Goal: Transaction & Acquisition: Purchase product/service

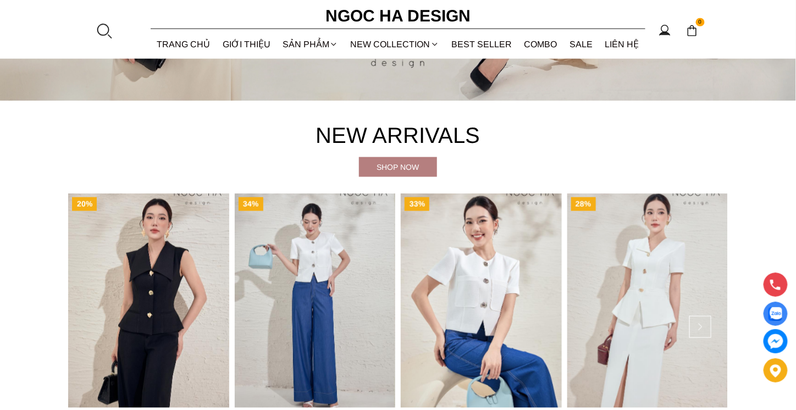
scroll to position [495, 0]
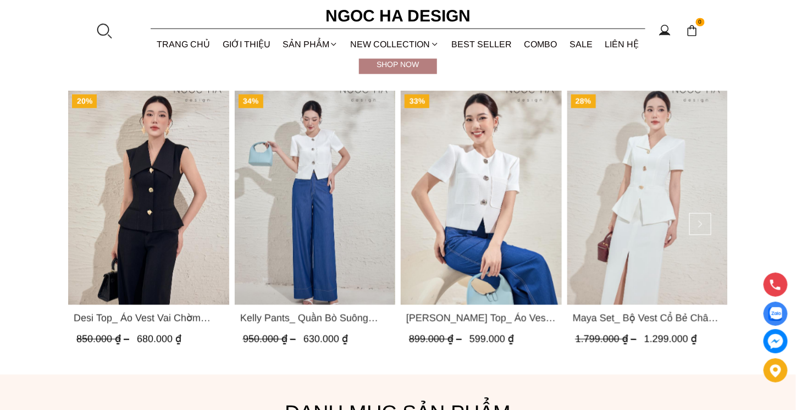
drag, startPoint x: 501, startPoint y: 171, endPoint x: 472, endPoint y: 163, distance: 30.7
click at [471, 163] on img "Product image - Laura Top_ Áo Vest Cổ Tròn Dáng Suông Lửng A1079" at bounding box center [481, 198] width 161 height 214
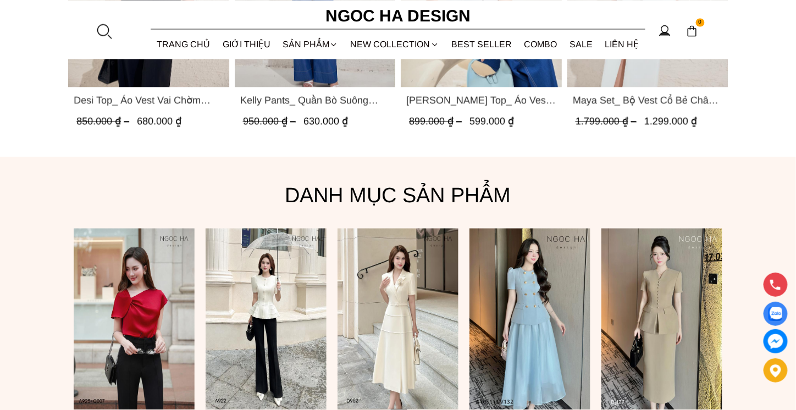
scroll to position [715, 0]
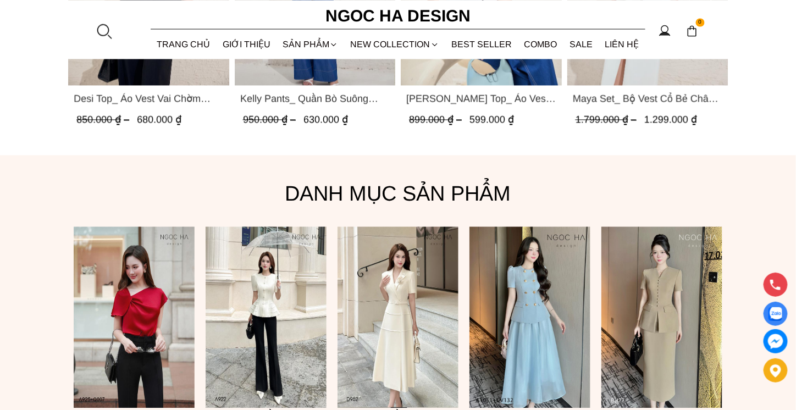
drag, startPoint x: 131, startPoint y: 274, endPoint x: 142, endPoint y: 271, distance: 11.5
click at [131, 274] on img at bounding box center [134, 317] width 121 height 181
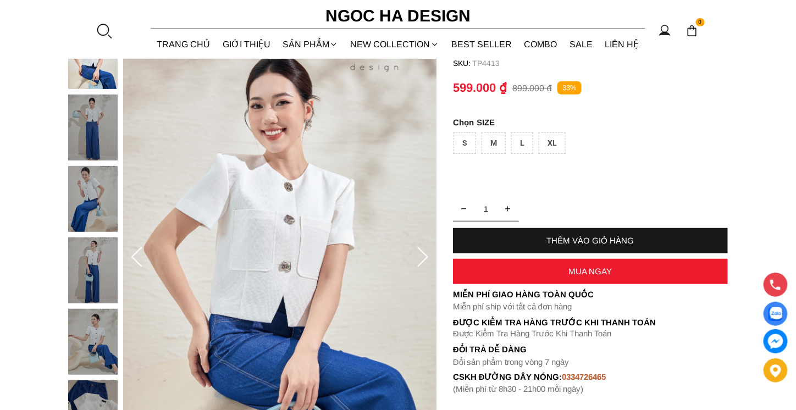
scroll to position [110, 0]
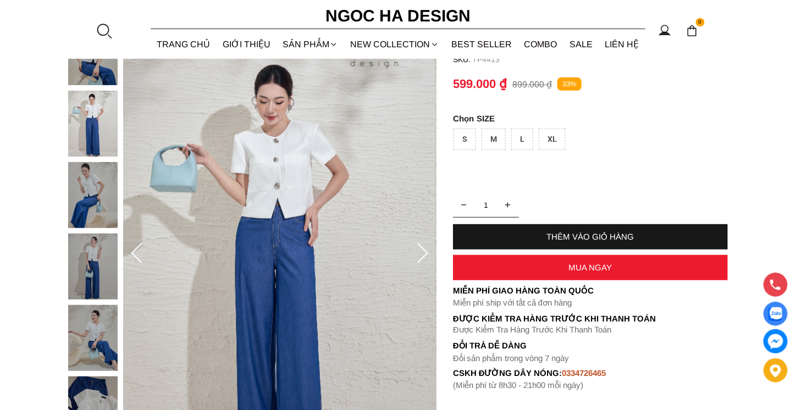
click at [423, 256] on icon at bounding box center [423, 254] width 22 height 22
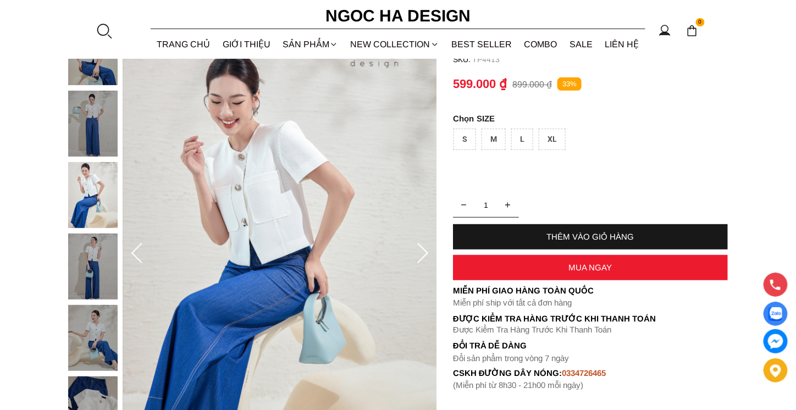
click at [423, 256] on icon at bounding box center [423, 254] width 22 height 22
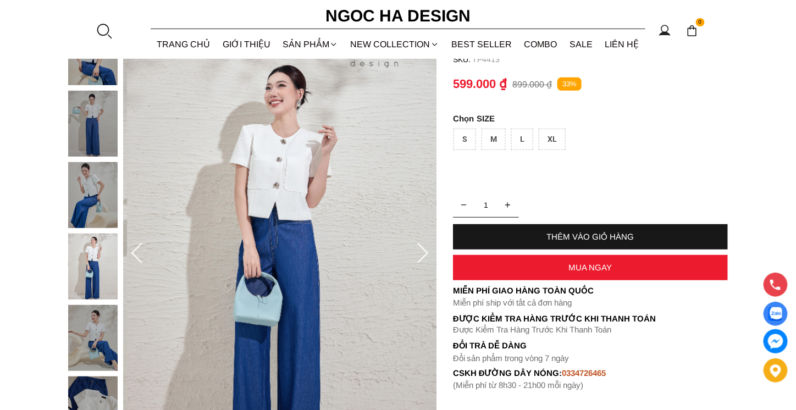
click at [423, 256] on icon at bounding box center [423, 254] width 22 height 22
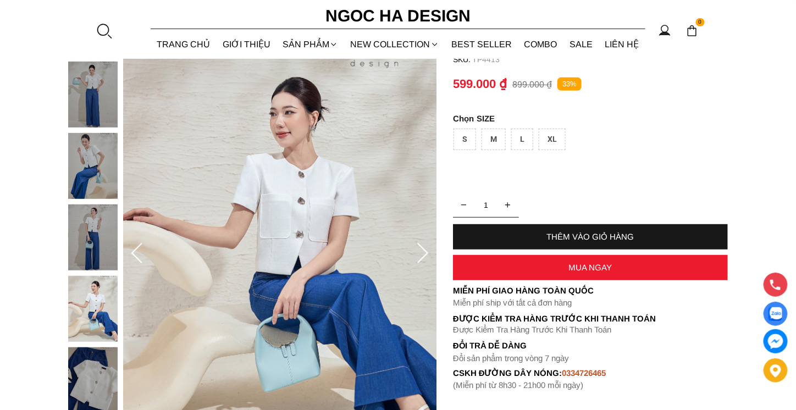
click at [423, 256] on icon at bounding box center [423, 254] width 22 height 22
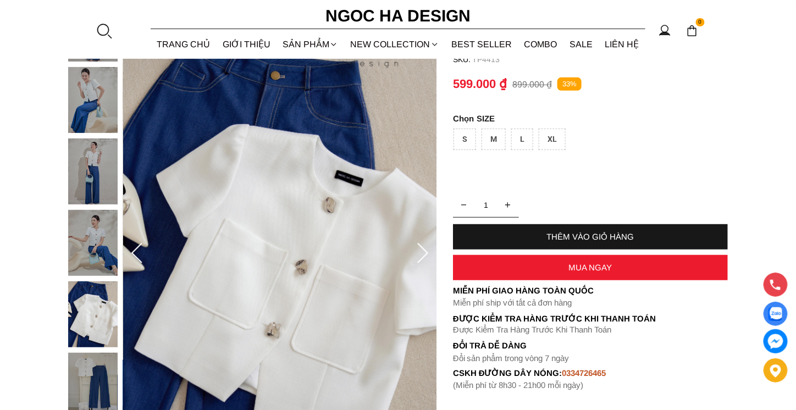
click at [423, 256] on icon at bounding box center [423, 254] width 22 height 22
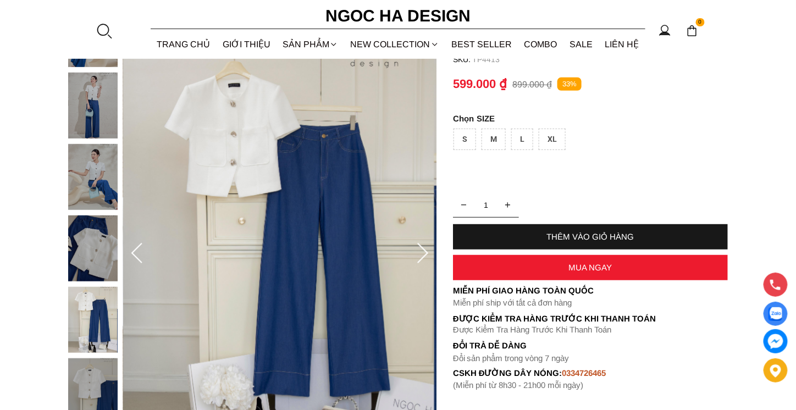
click at [423, 256] on icon at bounding box center [423, 254] width 22 height 22
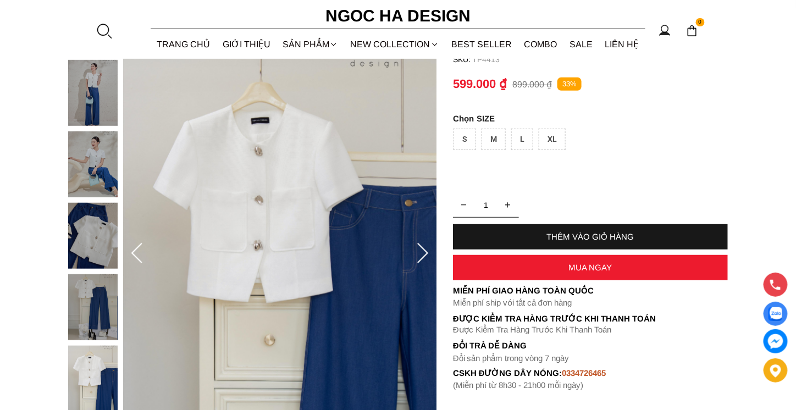
click at [423, 256] on icon at bounding box center [423, 254] width 22 height 22
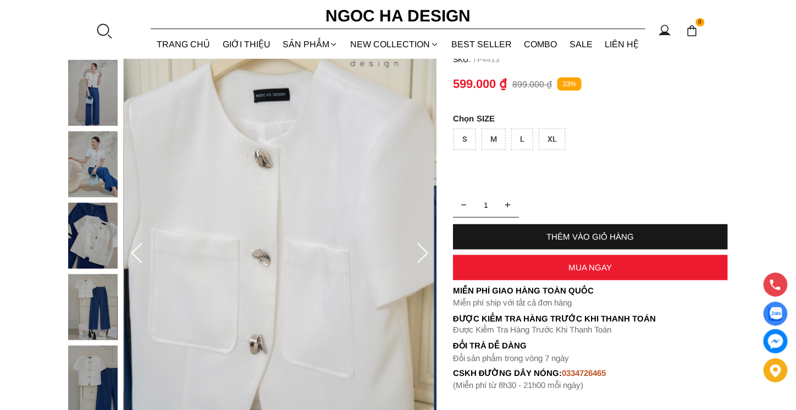
click at [423, 256] on icon at bounding box center [423, 254] width 22 height 22
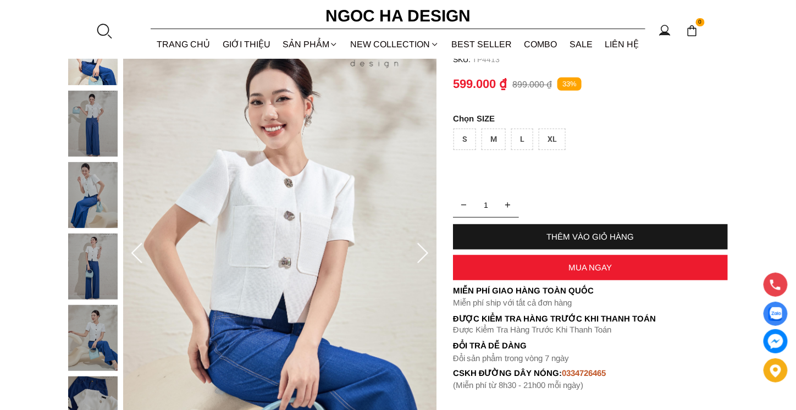
click at [423, 256] on icon at bounding box center [423, 254] width 22 height 22
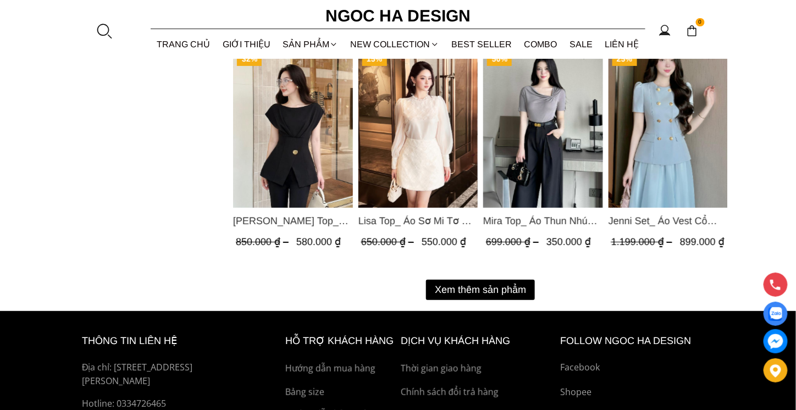
scroll to position [1430, 0]
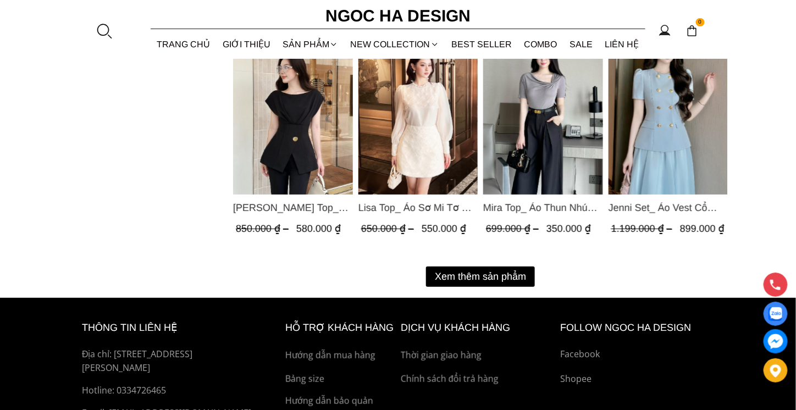
click at [491, 283] on button "Xem thêm sản phẩm" at bounding box center [480, 277] width 109 height 20
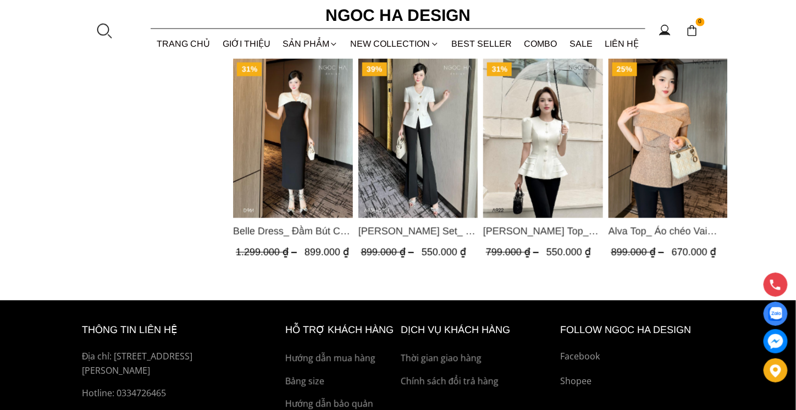
scroll to position [2090, 0]
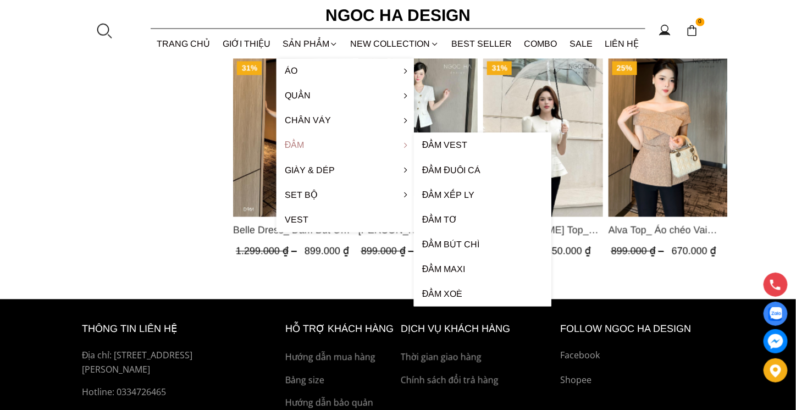
click at [296, 142] on link "Đầm" at bounding box center [345, 145] width 137 height 25
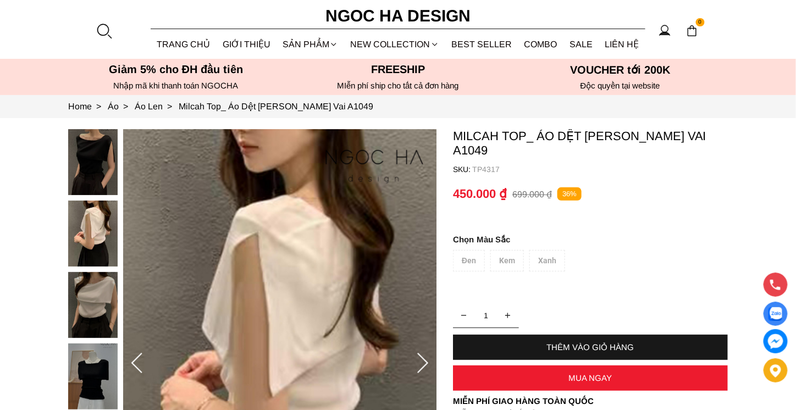
click at [95, 241] on div at bounding box center [95, 343] width 55 height 429
click at [102, 225] on img at bounding box center [92, 234] width 49 height 66
click at [100, 299] on img at bounding box center [92, 305] width 49 height 66
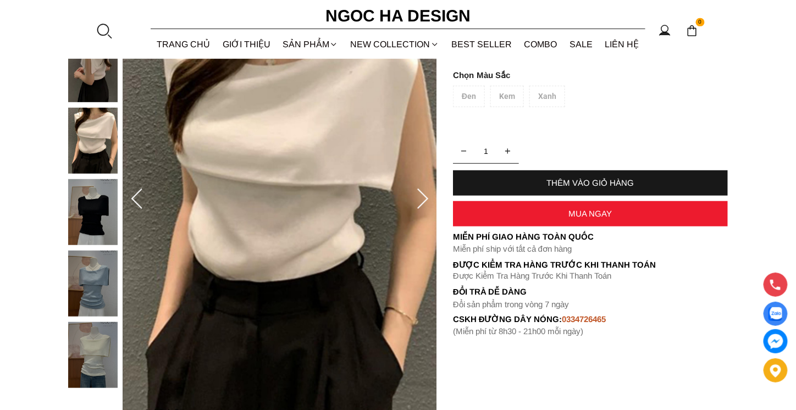
scroll to position [165, 0]
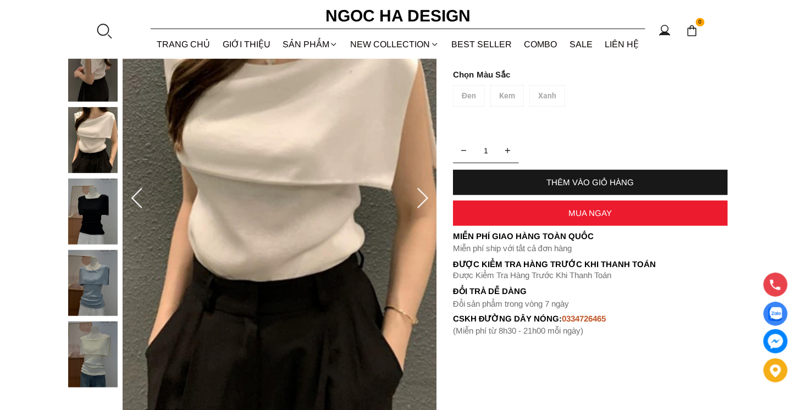
click at [87, 215] on img at bounding box center [92, 212] width 49 height 66
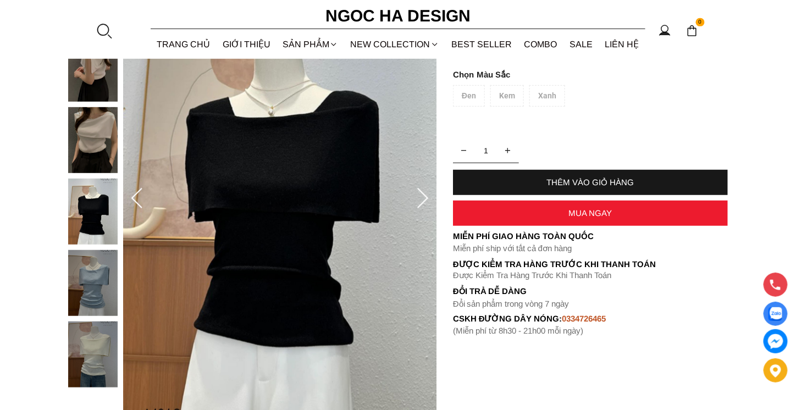
click at [90, 132] on img at bounding box center [92, 140] width 49 height 66
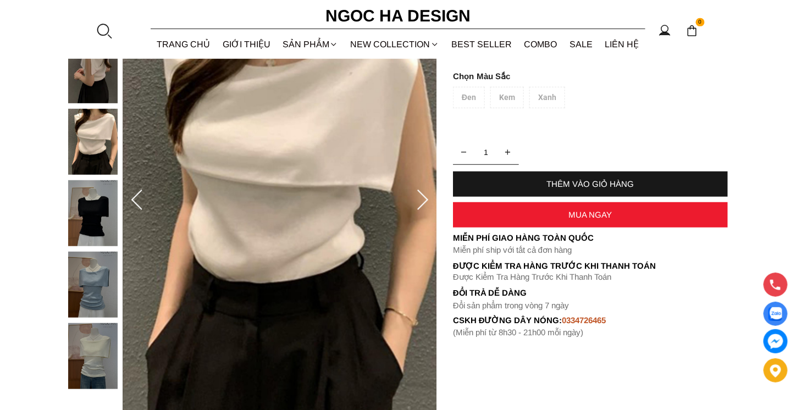
scroll to position [110, 0]
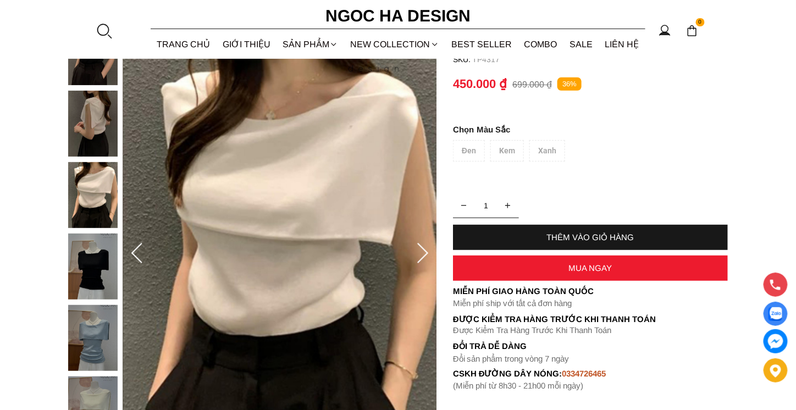
click at [91, 267] on img at bounding box center [92, 267] width 49 height 66
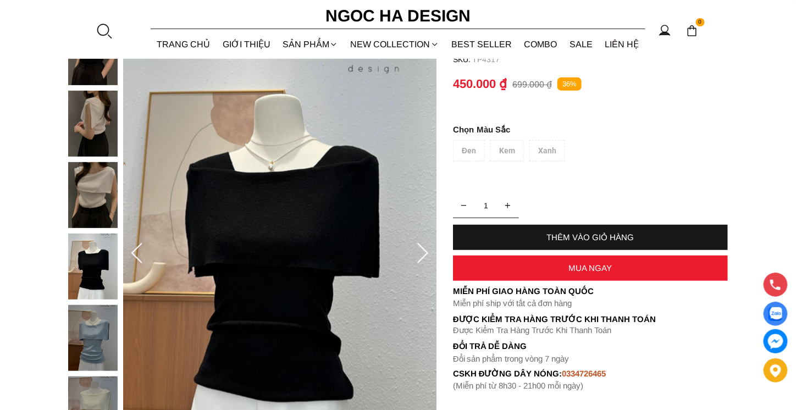
click at [91, 340] on img at bounding box center [92, 338] width 49 height 66
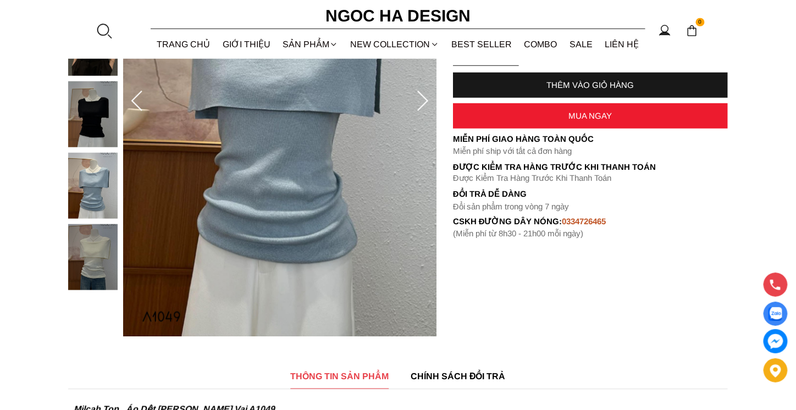
scroll to position [275, 0]
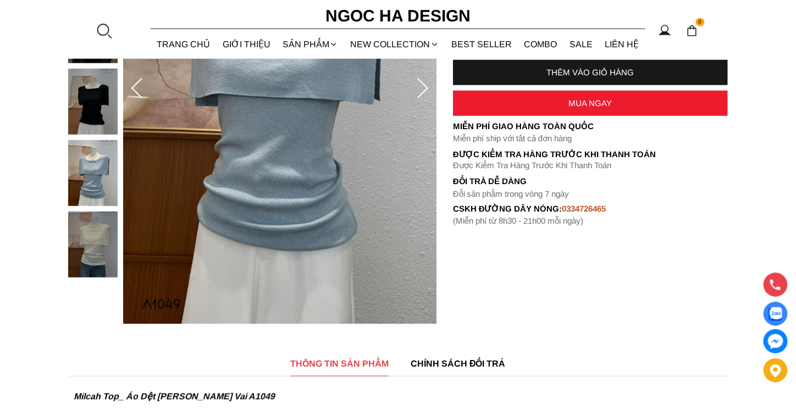
click at [90, 261] on img at bounding box center [92, 245] width 49 height 66
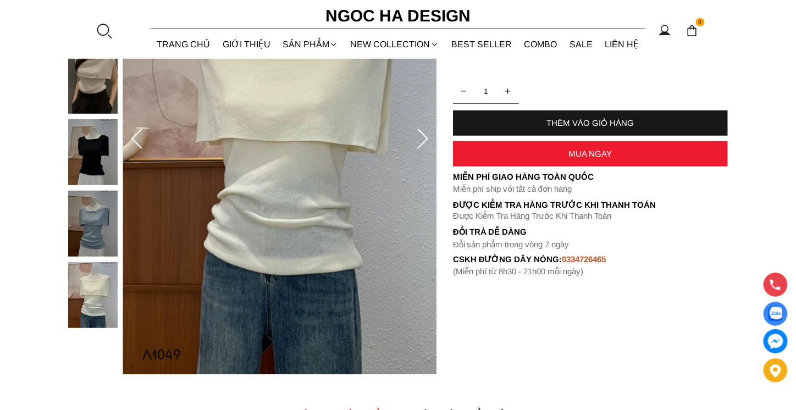
scroll to position [165, 0]
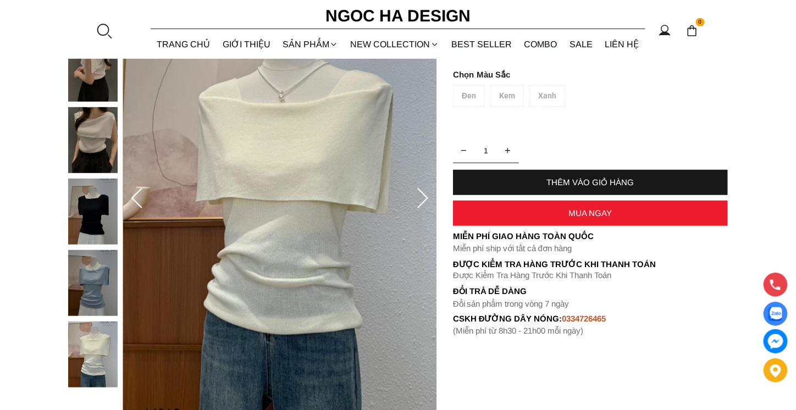
click at [87, 288] on img at bounding box center [92, 283] width 49 height 66
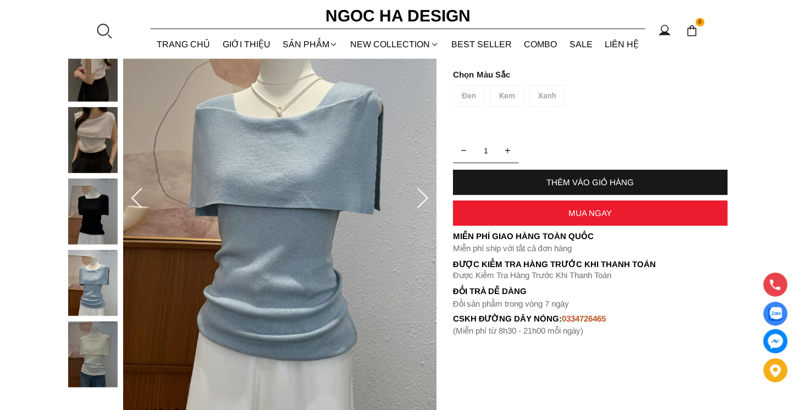
click at [100, 197] on div at bounding box center [95, 178] width 55 height 429
click at [91, 139] on img at bounding box center [92, 140] width 49 height 66
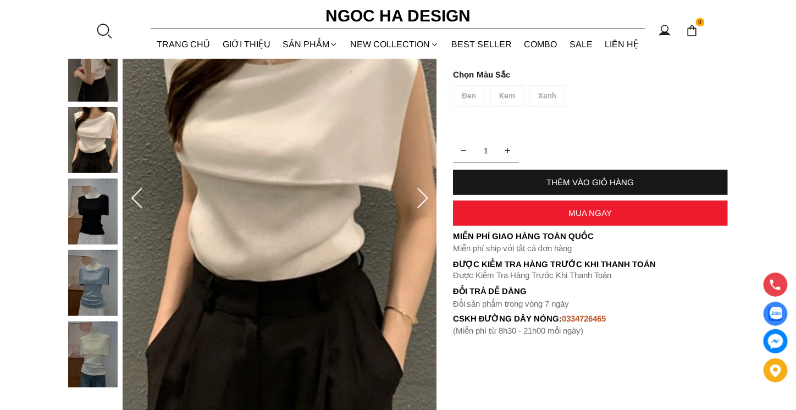
click at [97, 293] on div at bounding box center [95, 178] width 55 height 429
click at [93, 278] on img at bounding box center [92, 283] width 49 height 66
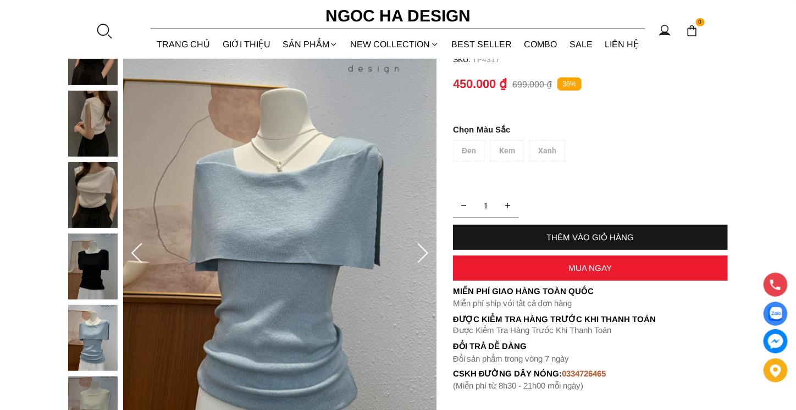
scroll to position [0, 0]
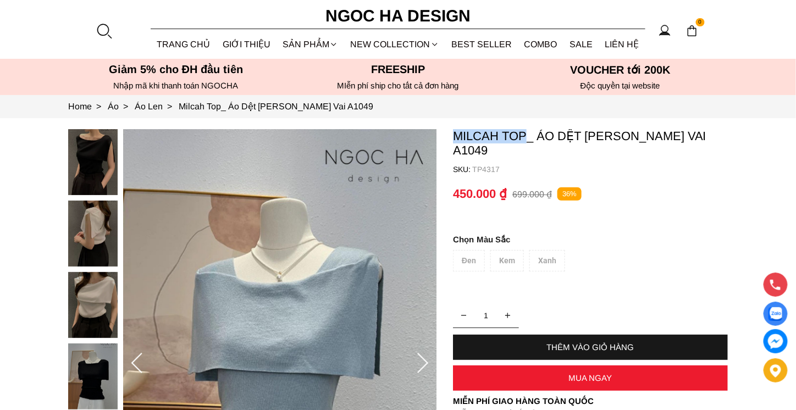
drag, startPoint x: 454, startPoint y: 132, endPoint x: 524, endPoint y: 136, distance: 69.9
click at [524, 136] on p "Milcah Top_ Áo Dệt Kim Choàng Vai A1049" at bounding box center [590, 143] width 275 height 29
copy p "Milcah Top"
drag, startPoint x: 472, startPoint y: 154, endPoint x: 501, endPoint y: 156, distance: 29.2
click at [501, 165] on p "TP4317" at bounding box center [600, 169] width 256 height 9
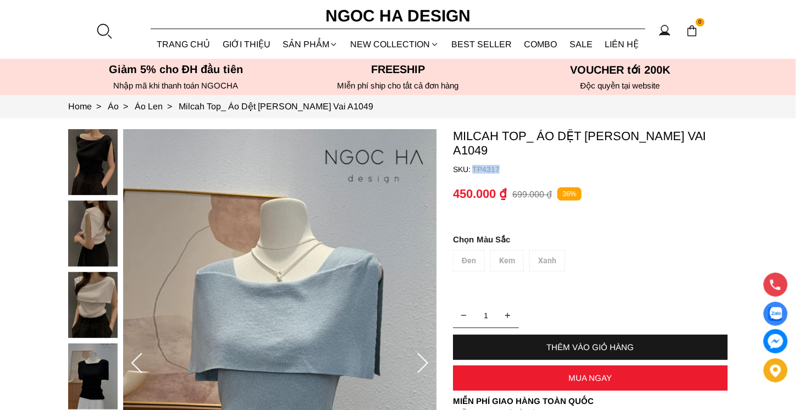
copy p "TP4317"
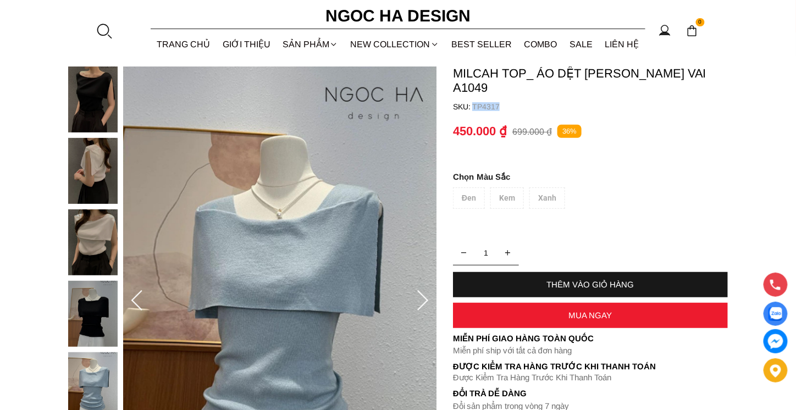
scroll to position [110, 0]
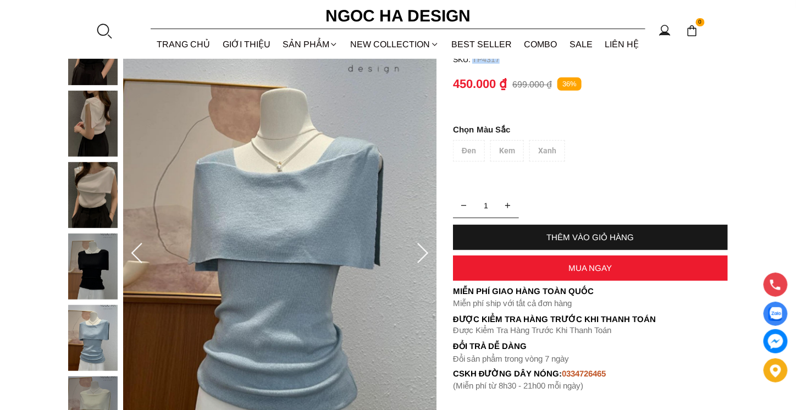
click at [95, 187] on div at bounding box center [95, 233] width 55 height 429
click at [86, 194] on img at bounding box center [92, 195] width 49 height 66
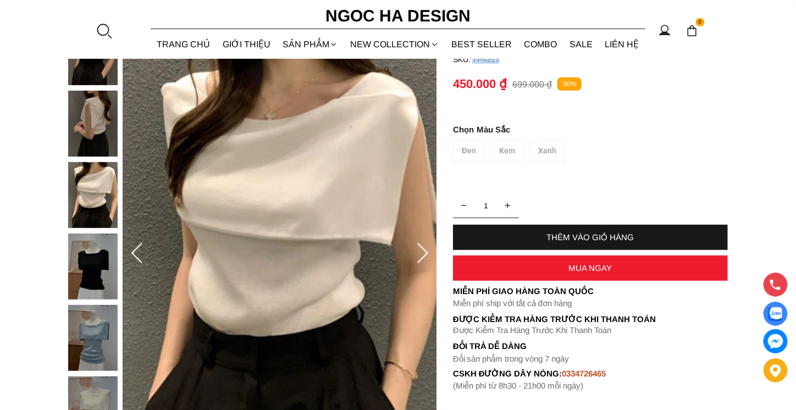
click at [105, 327] on img at bounding box center [92, 338] width 49 height 66
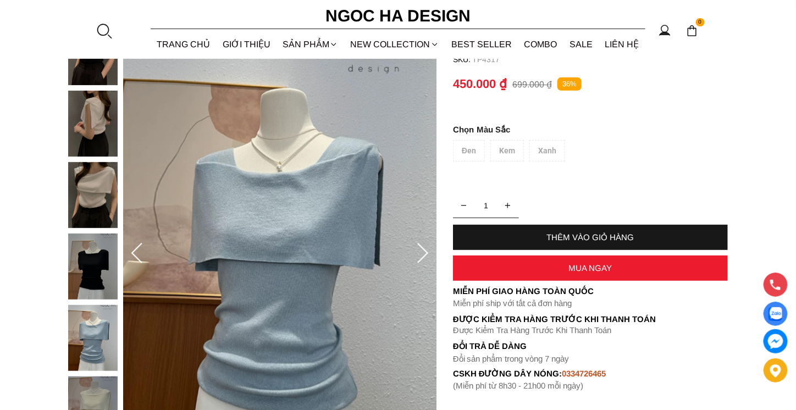
click at [552, 140] on div "Đen Kem Xanh" at bounding box center [590, 153] width 275 height 27
click at [546, 140] on div "Đen Kem Xanh" at bounding box center [590, 153] width 275 height 27
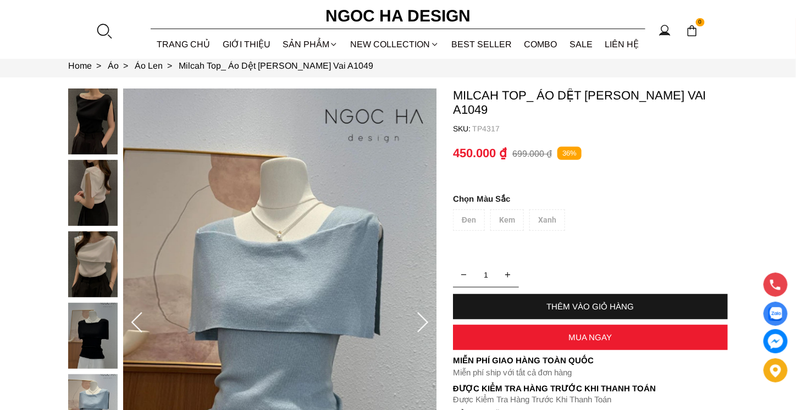
scroll to position [0, 0]
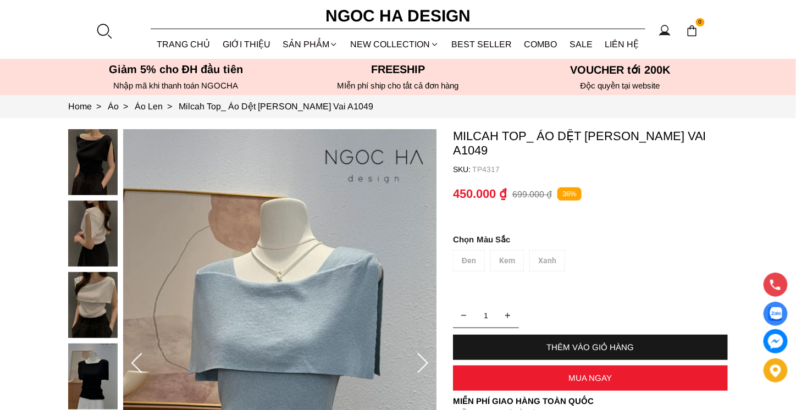
click at [502, 250] on div "Đen Kem Xanh" at bounding box center [590, 263] width 275 height 27
click at [535, 251] on div "Đen Kem Xanh" at bounding box center [590, 263] width 275 height 27
click at [536, 250] on div "Đen Kem Xanh" at bounding box center [590, 263] width 275 height 27
click at [545, 250] on div "Đen Kem Xanh" at bounding box center [590, 263] width 275 height 27
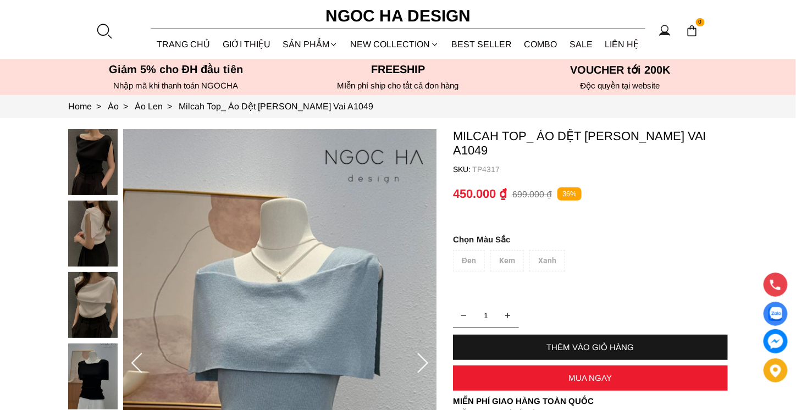
click at [545, 250] on div "Đen Kem Xanh" at bounding box center [590, 263] width 275 height 27
click at [542, 250] on div "Đen Kem Xanh" at bounding box center [590, 263] width 275 height 27
click at [561, 343] on div "THÊM VÀO GIỎ HÀNG" at bounding box center [590, 347] width 275 height 9
click at [543, 250] on div "Đen Kem Xanh" at bounding box center [590, 263] width 275 height 27
click at [542, 250] on div "Đen Kem Xanh" at bounding box center [590, 263] width 275 height 27
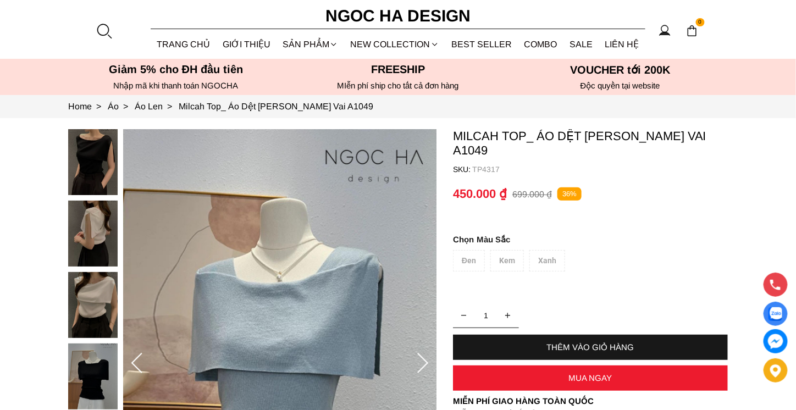
click at [572, 343] on div "THÊM VÀO GIỎ HÀNG" at bounding box center [590, 347] width 275 height 9
click at [550, 250] on div "Đen Kem Xanh" at bounding box center [590, 263] width 275 height 27
click at [544, 250] on div "Đen Kem Xanh" at bounding box center [590, 263] width 275 height 27
click at [494, 250] on div "Đen Kem Xanh" at bounding box center [590, 263] width 275 height 27
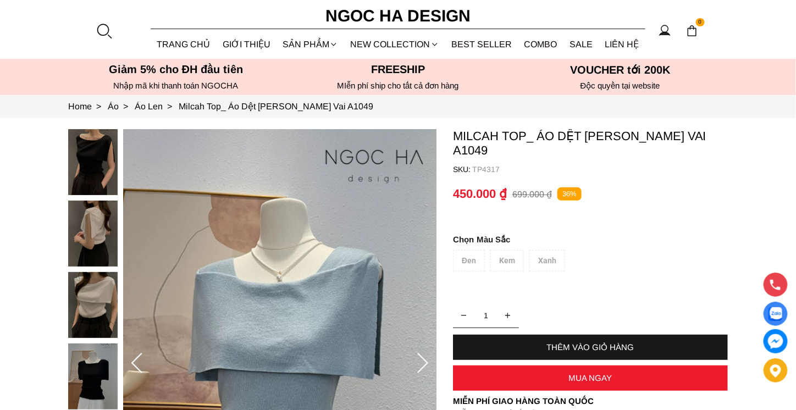
click at [469, 250] on div "Đen Kem Xanh" at bounding box center [590, 263] width 275 height 27
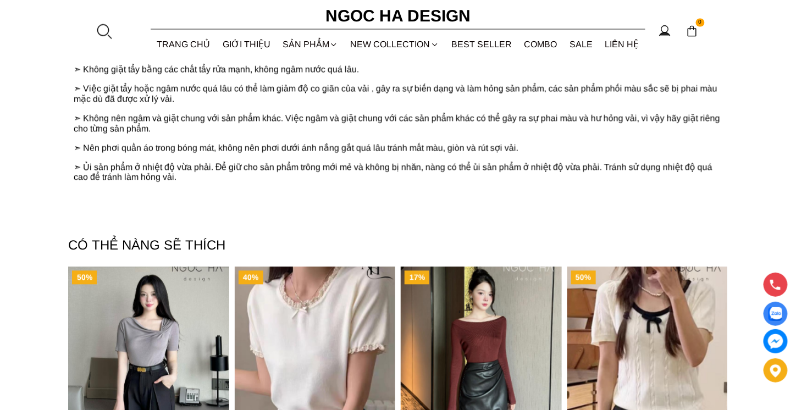
scroll to position [715, 0]
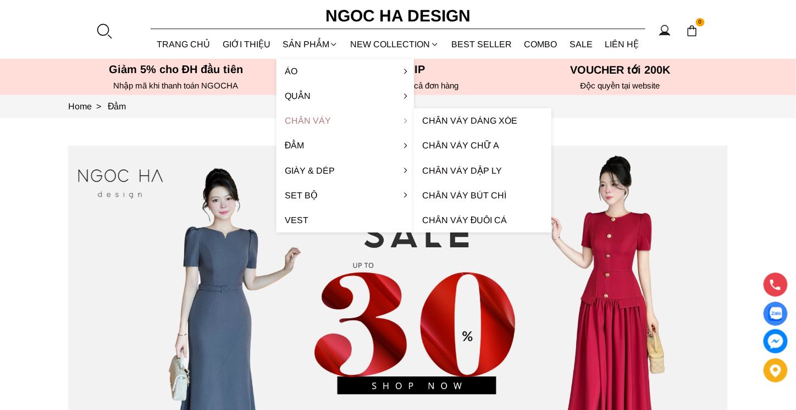
click at [317, 122] on link "Chân váy" at bounding box center [345, 120] width 137 height 25
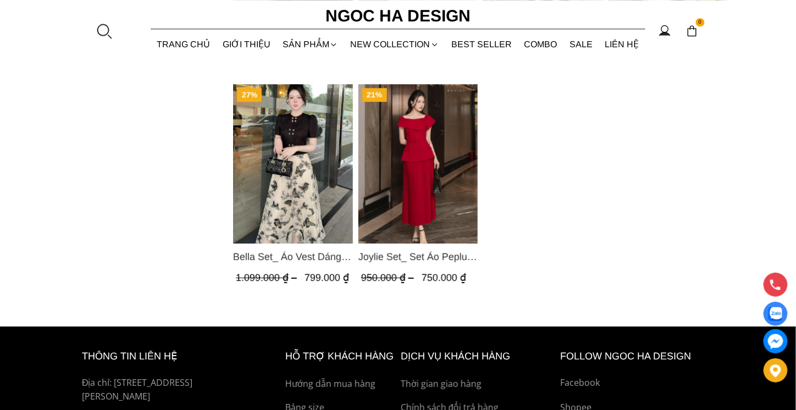
scroll to position [935, 0]
